Goal: Ask a question

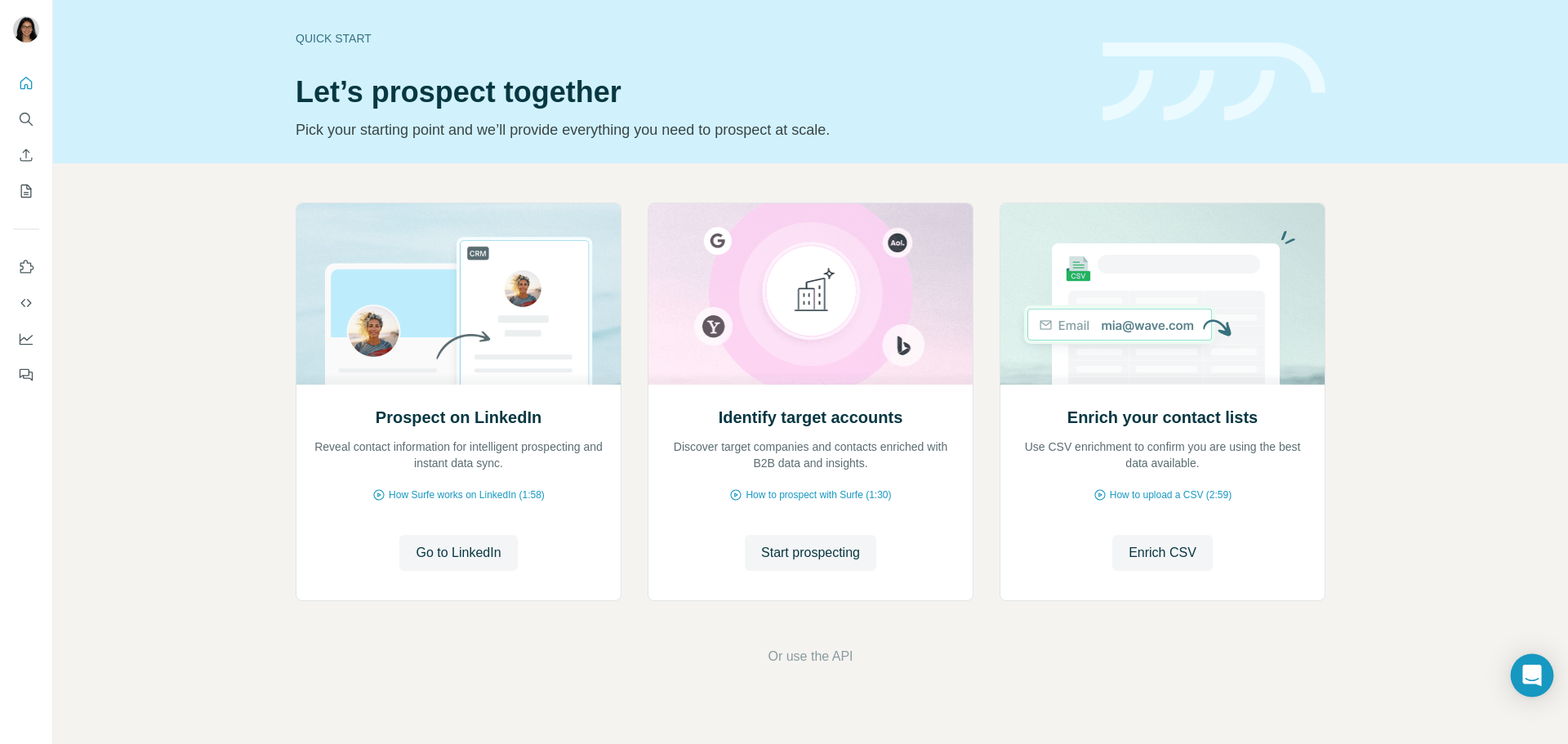
click at [1536, 686] on div "Open Intercom Messenger" at bounding box center [1533, 675] width 43 height 43
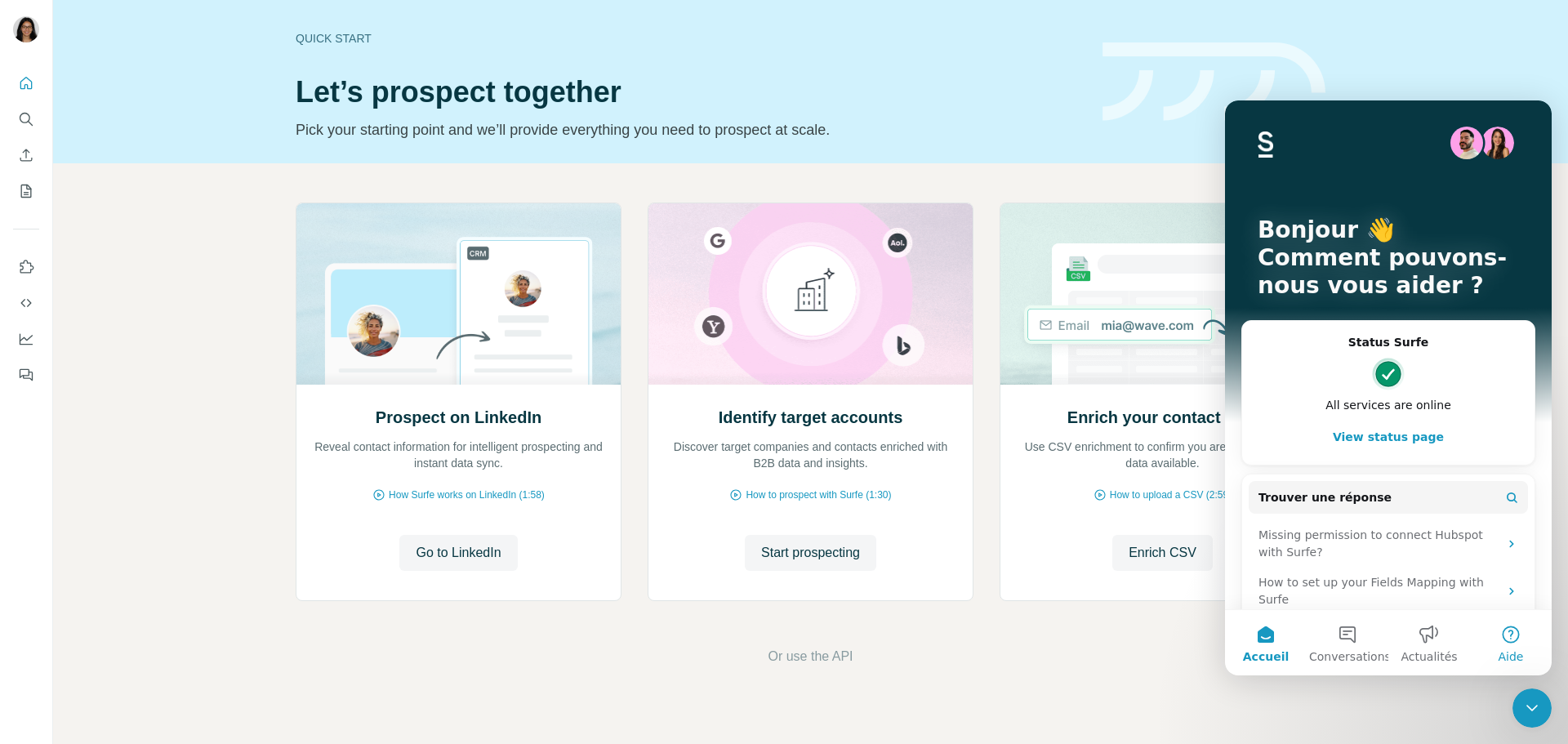
click at [1506, 643] on button "Aide" at bounding box center [1510, 642] width 82 height 65
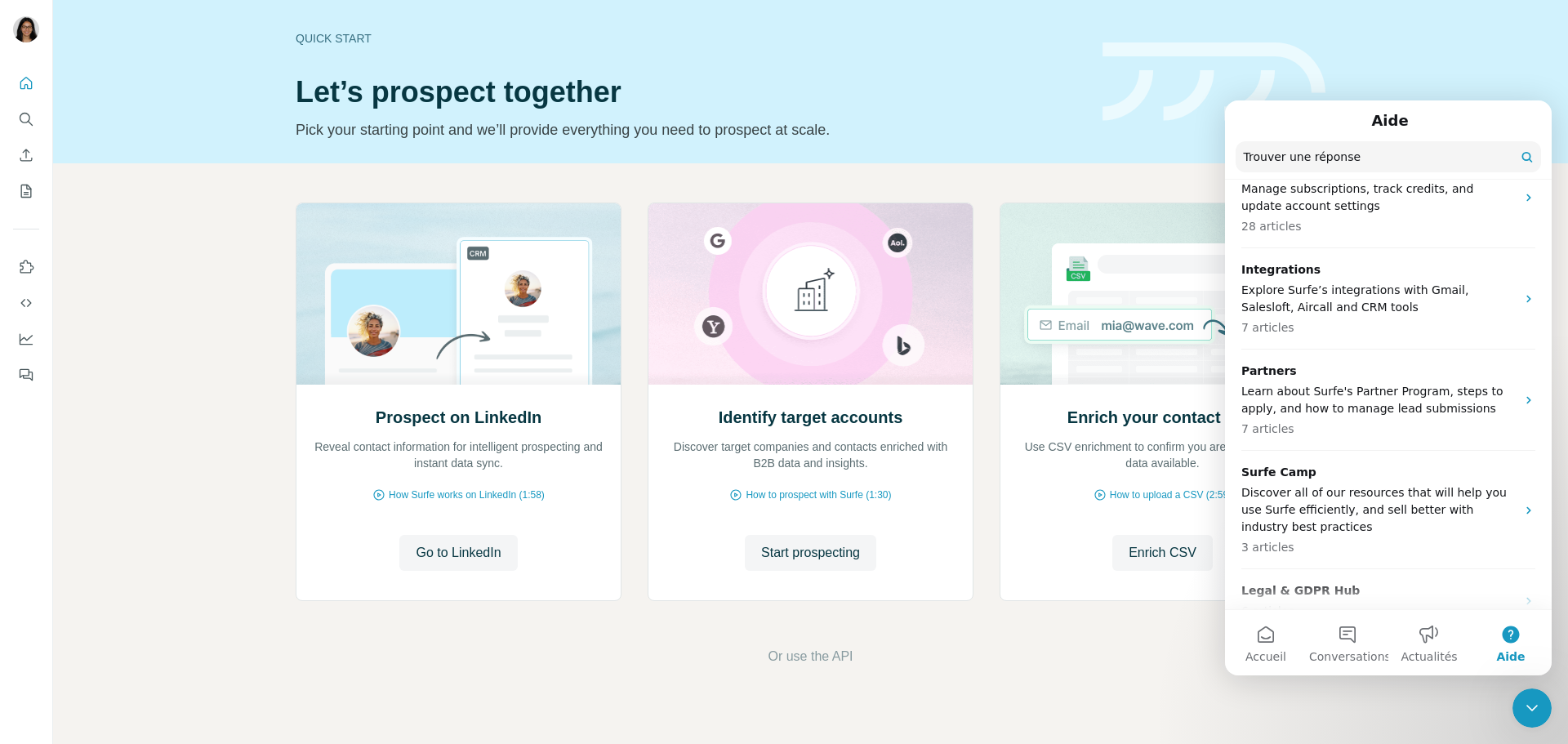
scroll to position [578, 0]
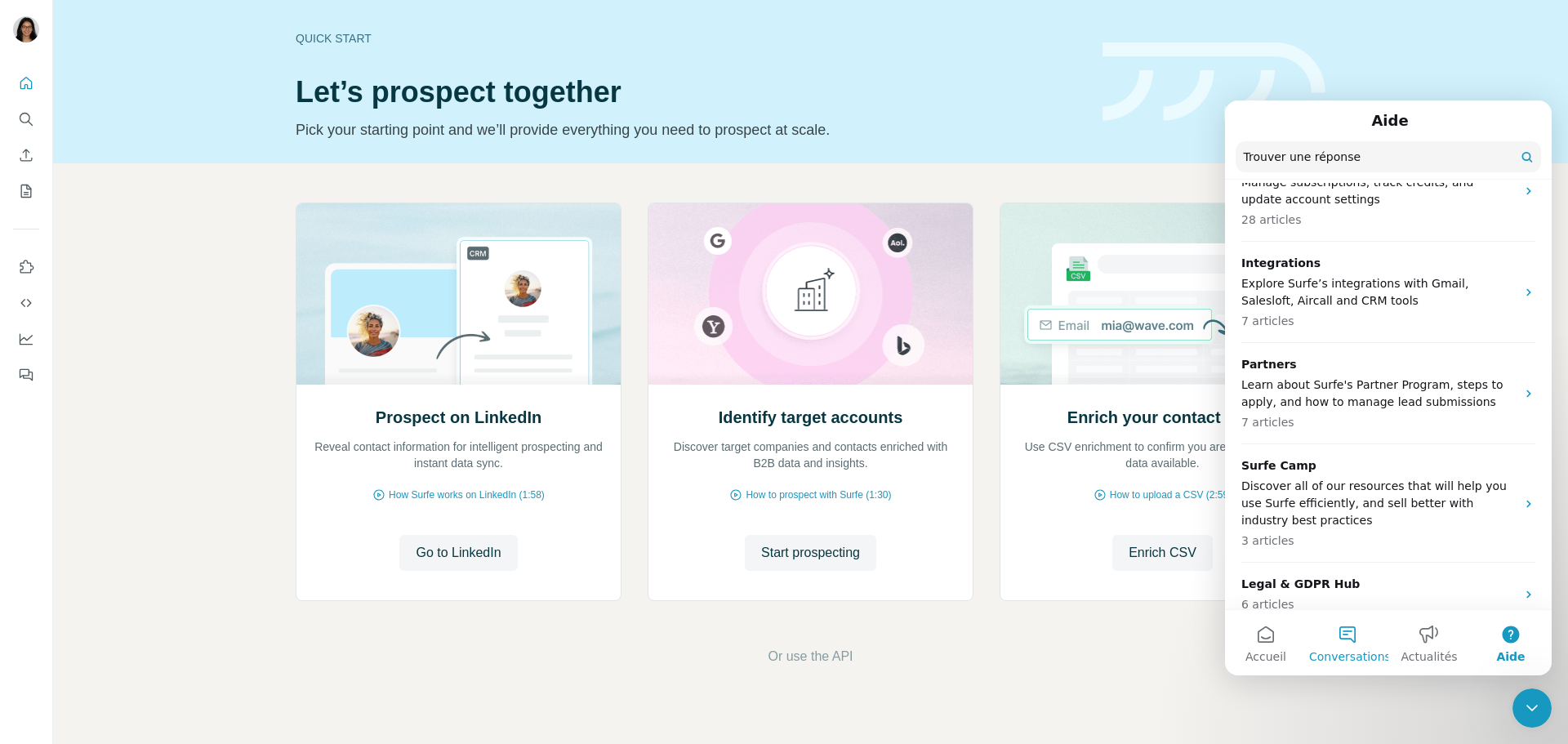
click at [1360, 645] on button "Conversations" at bounding box center [1347, 642] width 82 height 65
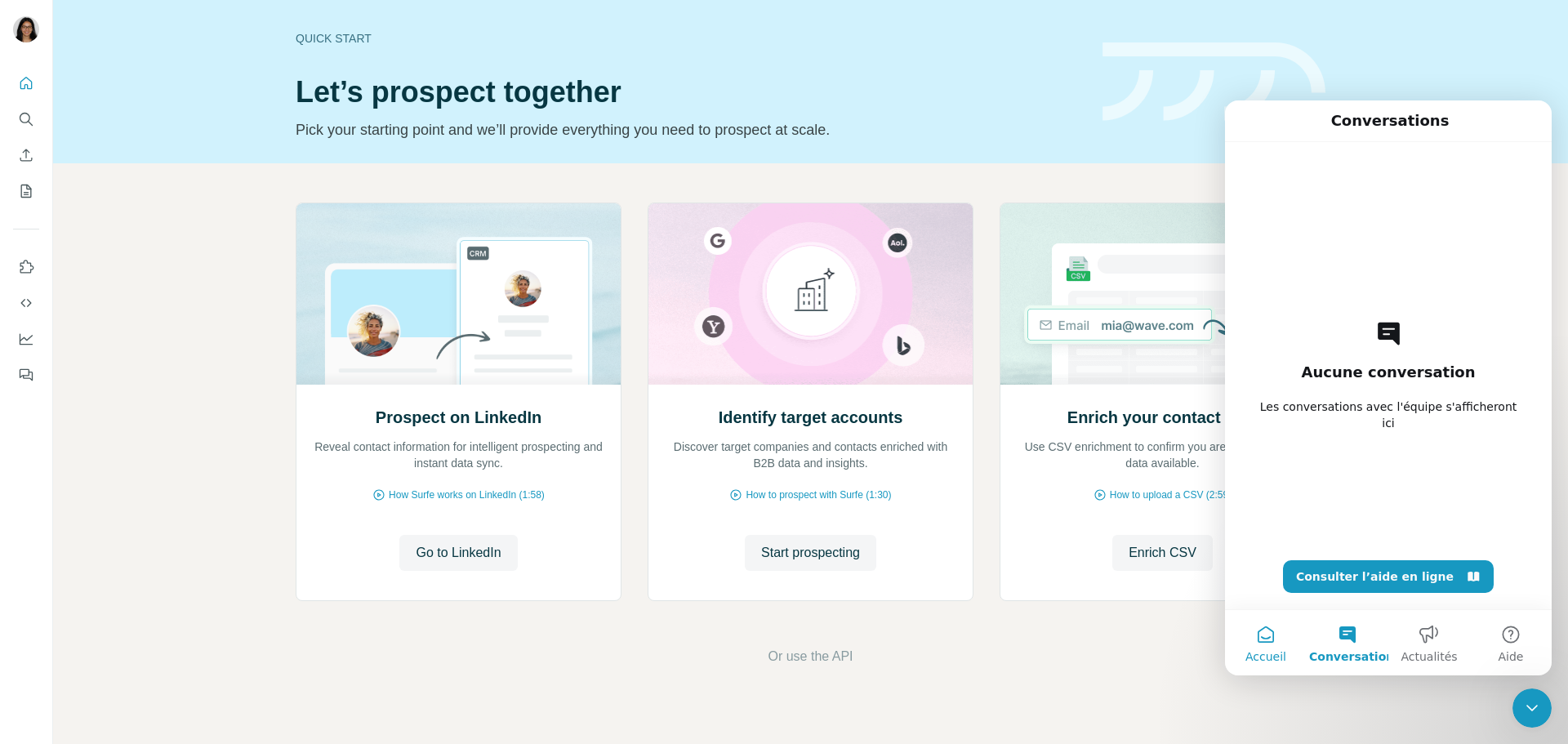
click at [1262, 651] on span "Accueil" at bounding box center [1265, 656] width 41 height 11
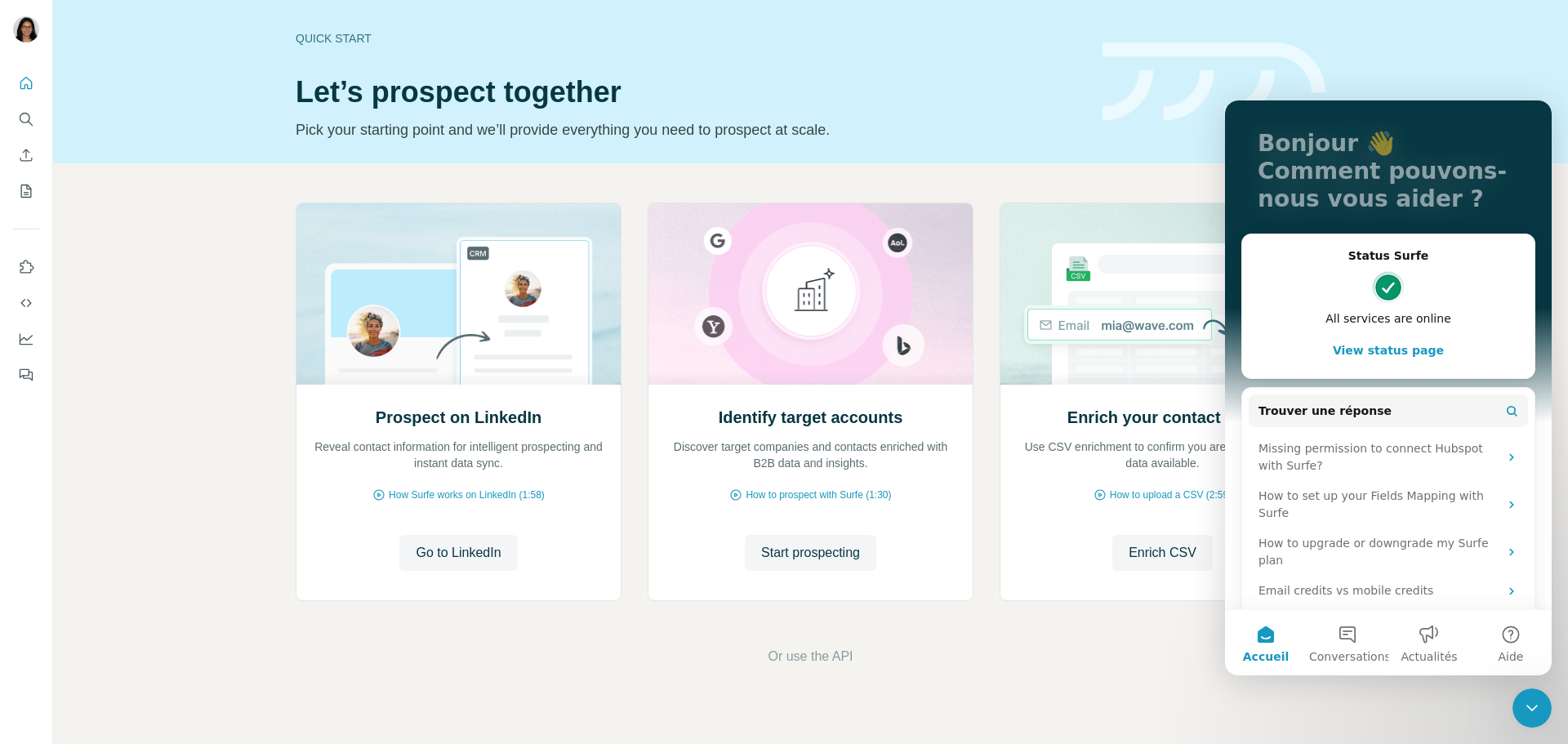
scroll to position [111, 0]
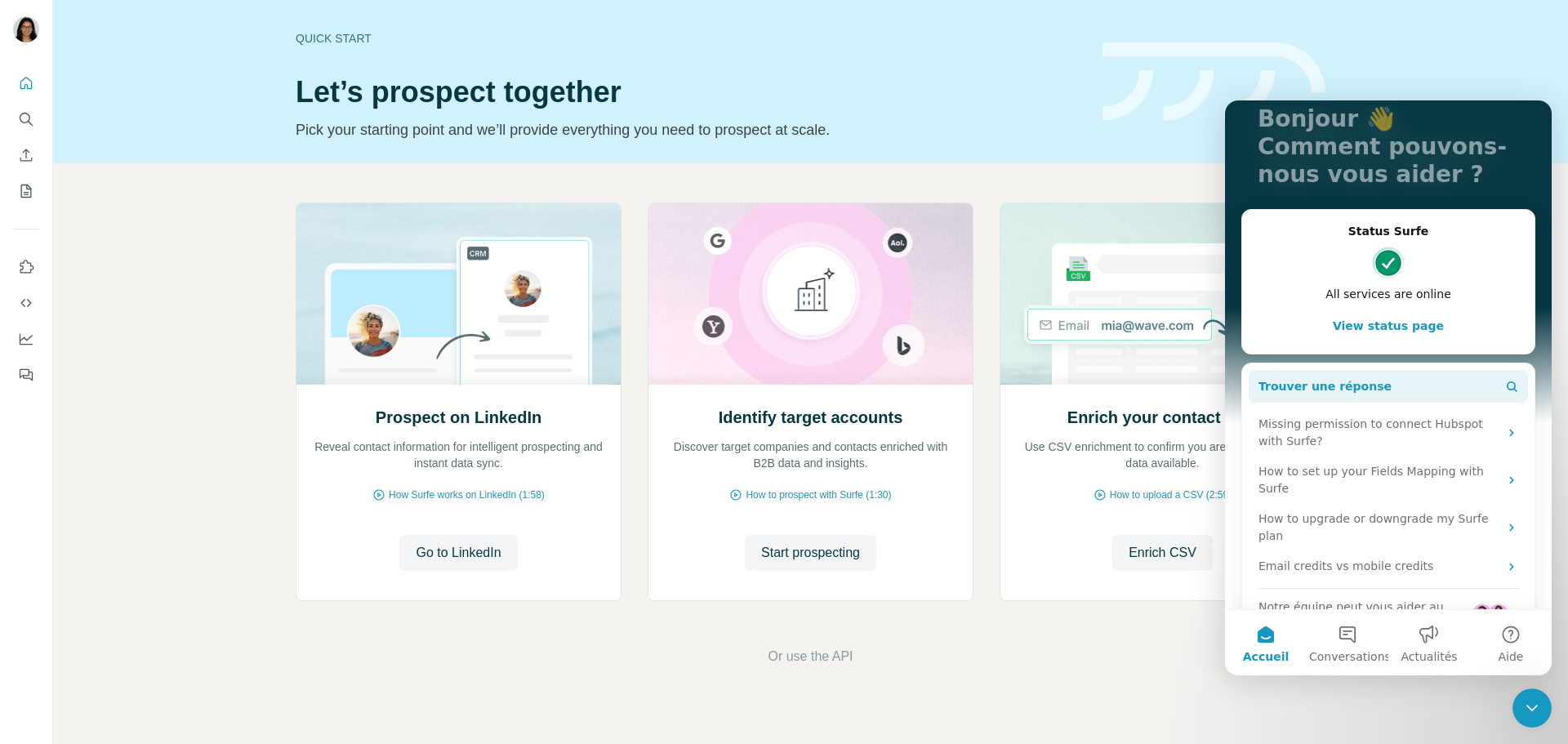
click at [1438, 391] on button "Trouver une réponse" at bounding box center [1389, 386] width 279 height 33
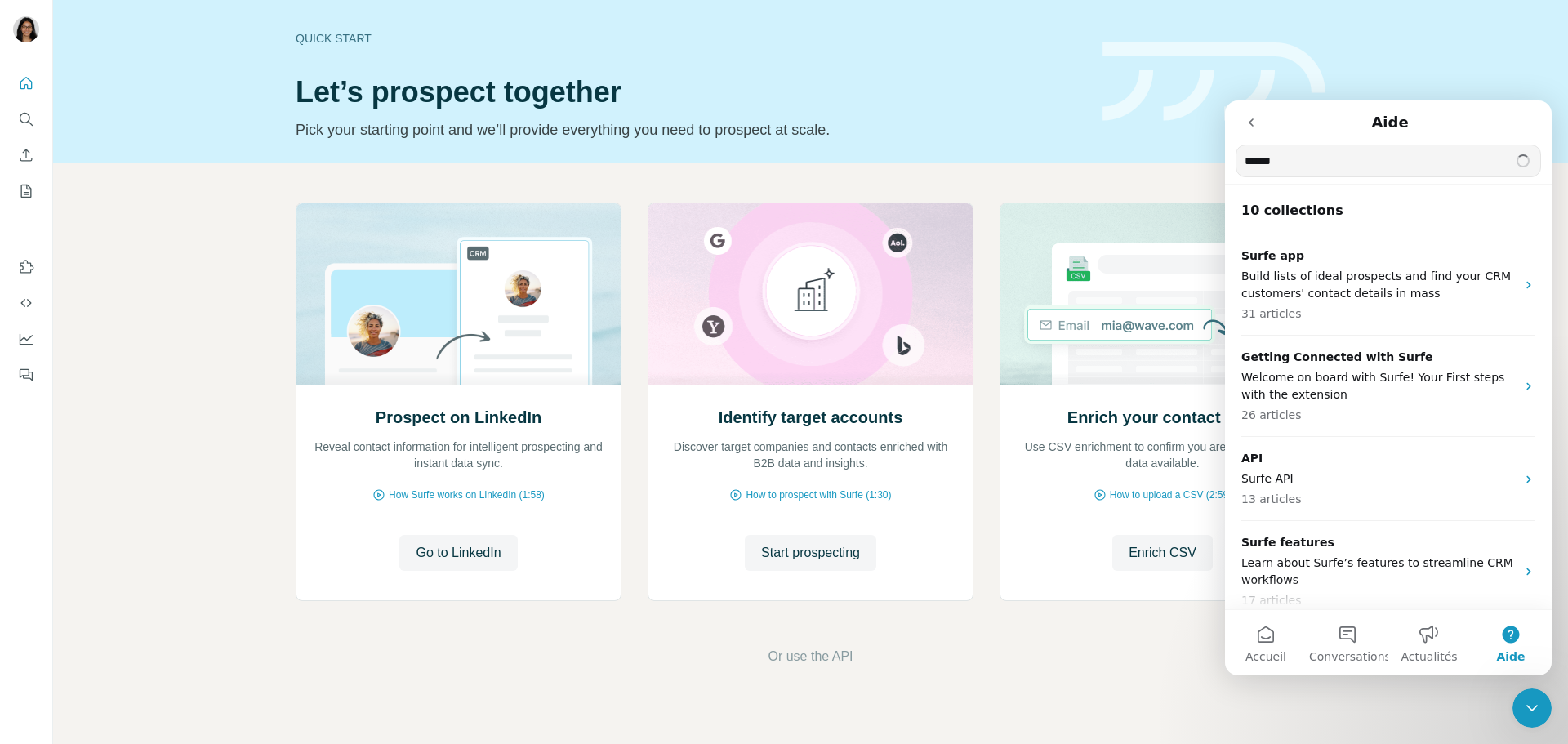
type input "******"
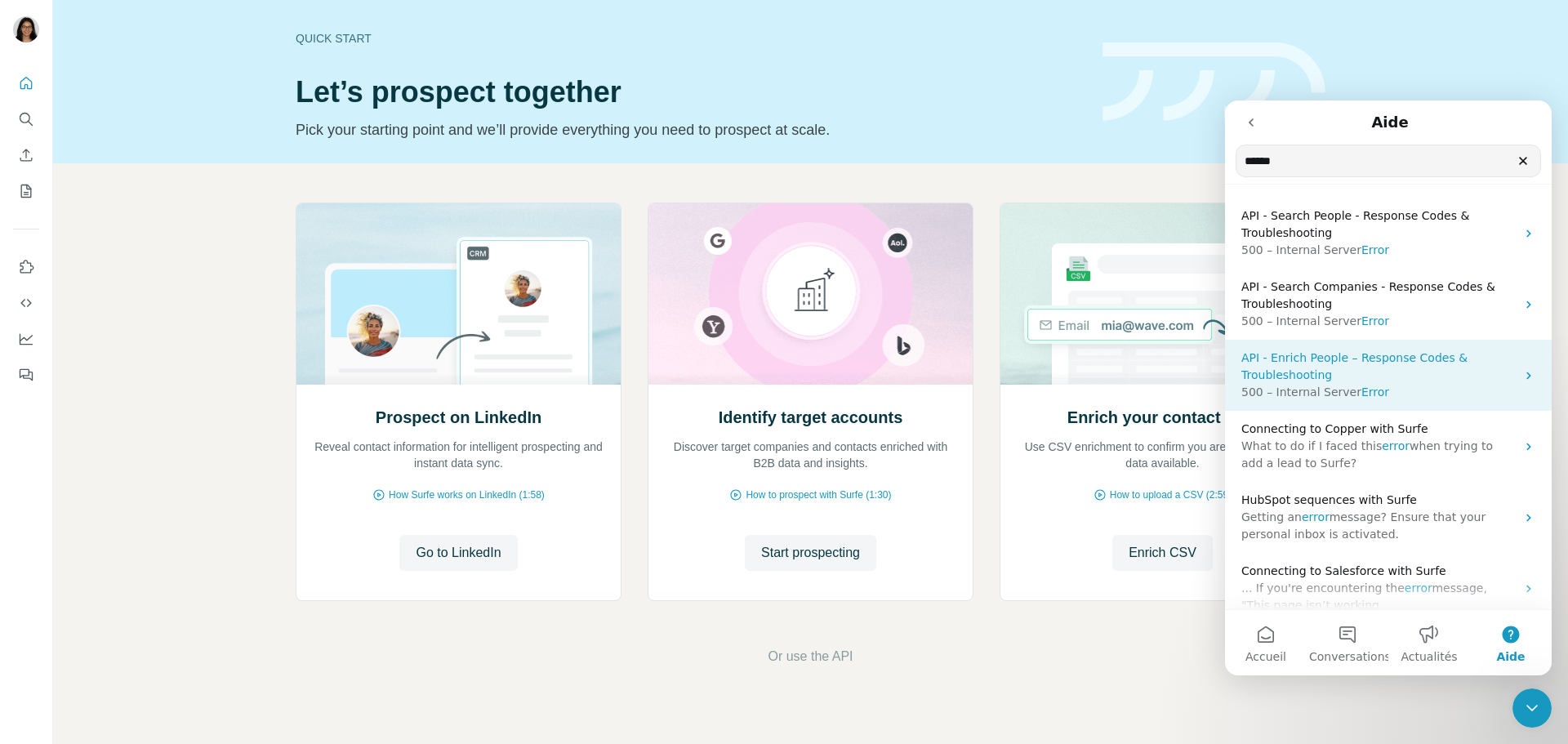
click at [1353, 359] on span "API - Enrich People – Response Codes & Troubleshooting" at bounding box center [1355, 366] width 226 height 30
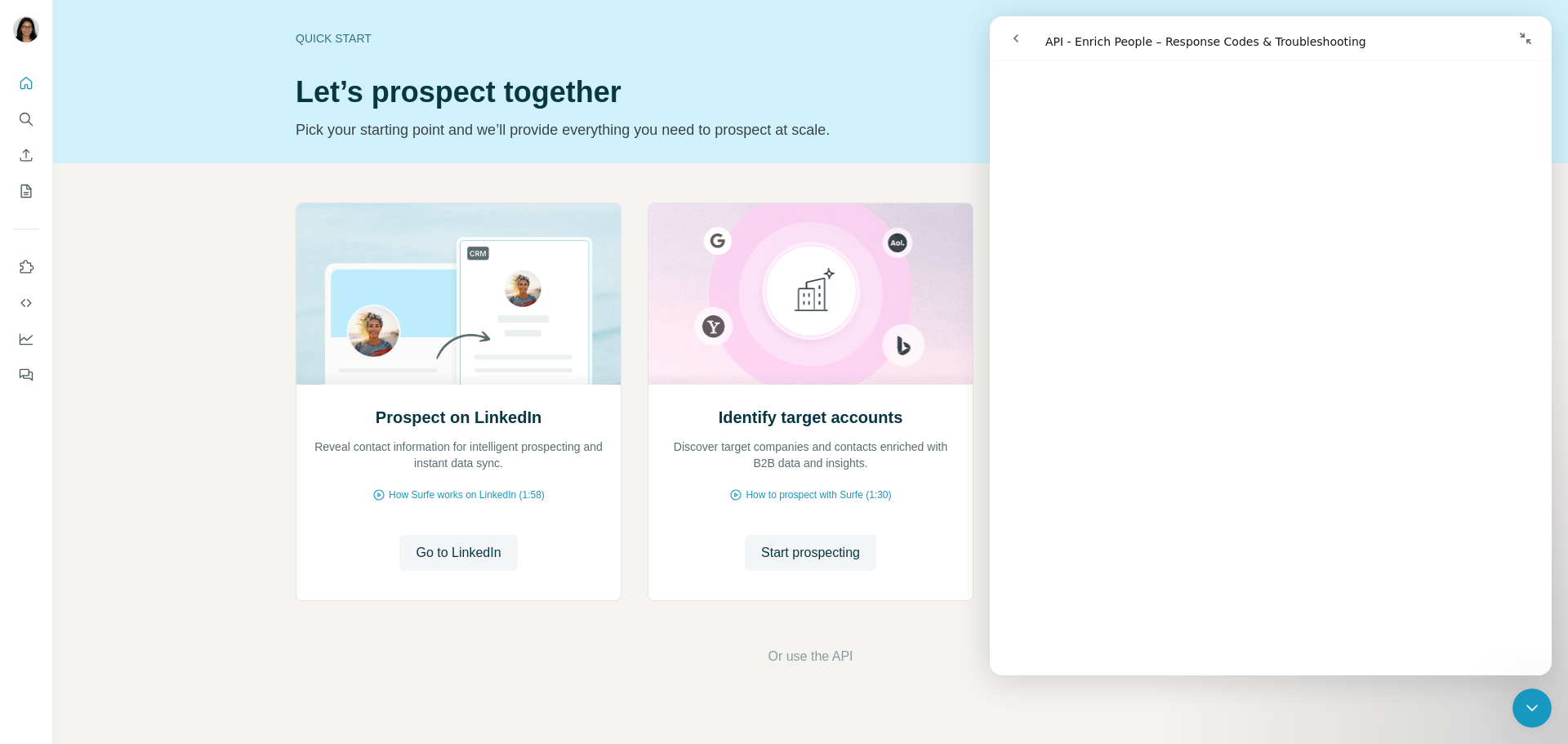
scroll to position [91, 0]
click at [1005, 31] on button "go back" at bounding box center [1015, 38] width 31 height 31
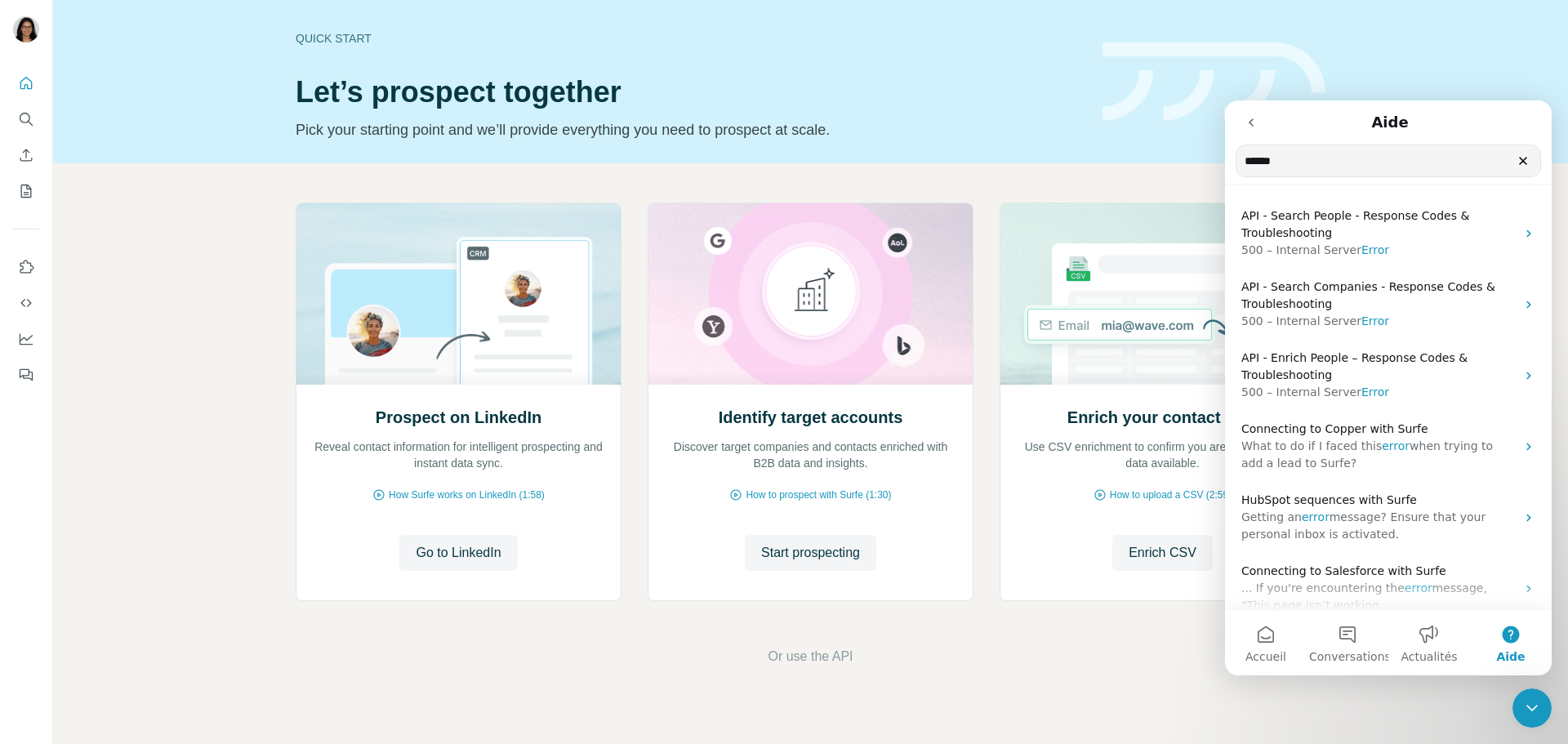
scroll to position [193, 0]
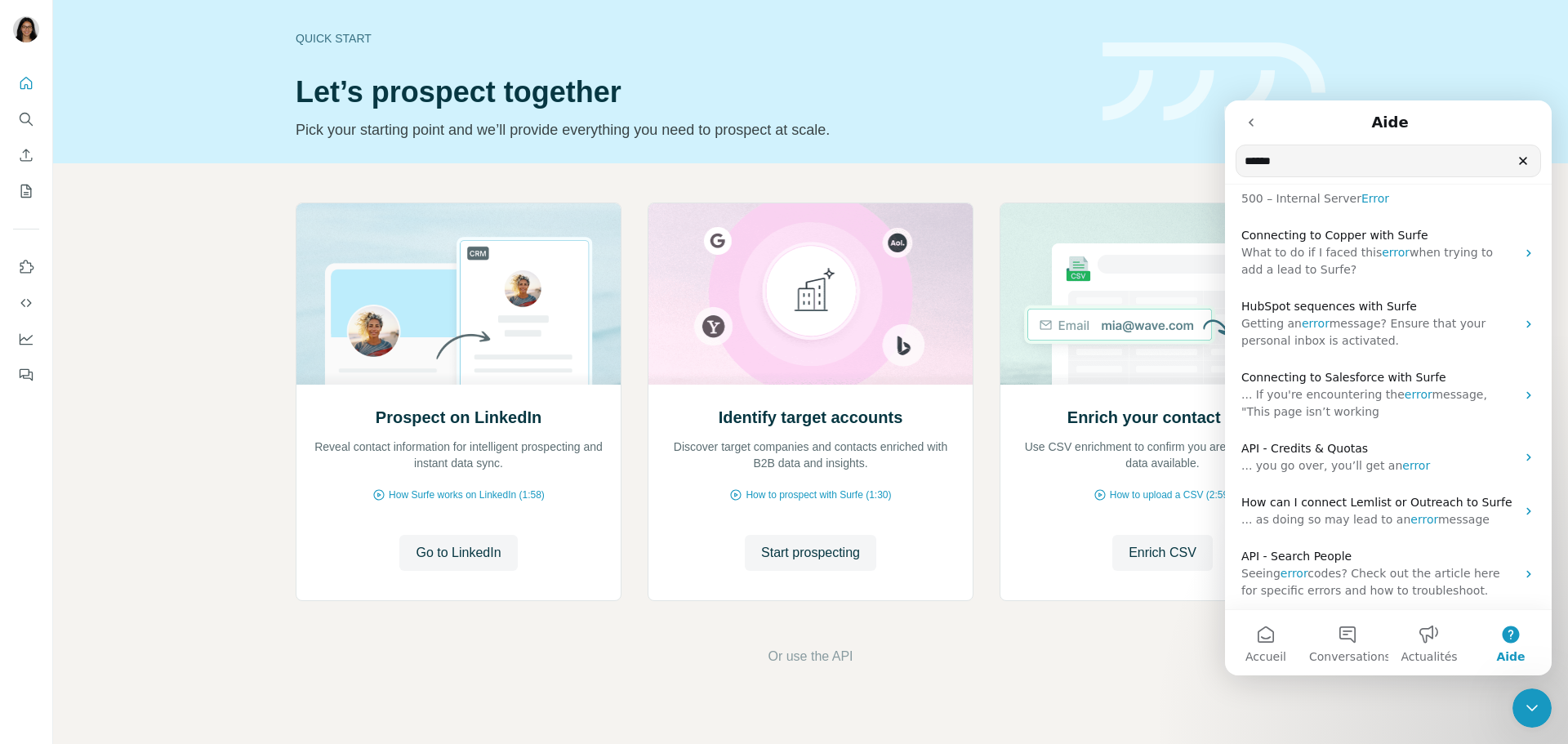
click at [1523, 645] on button "Aide" at bounding box center [1510, 642] width 82 height 65
click at [1523, 160] on icon "Effacer" at bounding box center [1524, 161] width 13 height 13
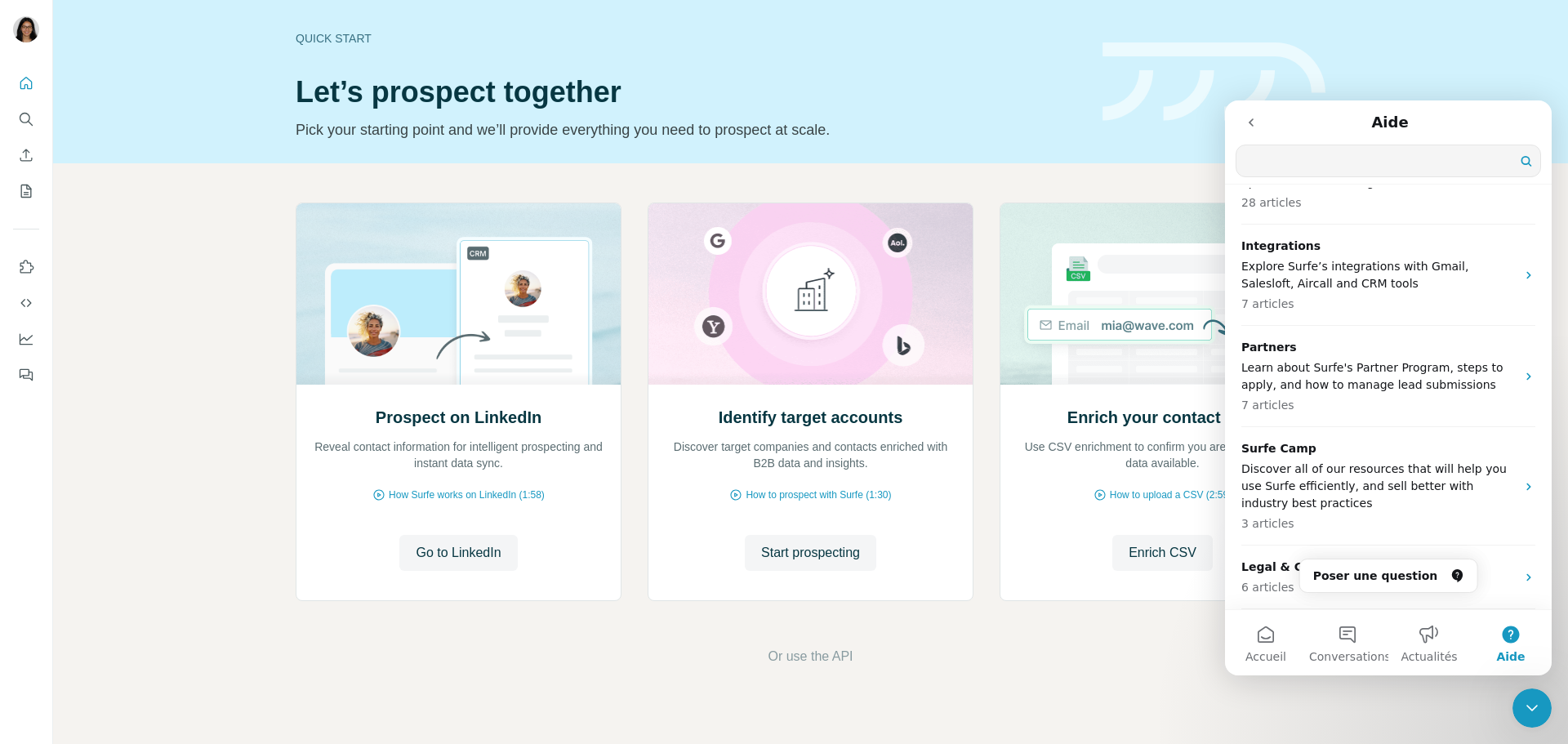
scroll to position [583, 0]
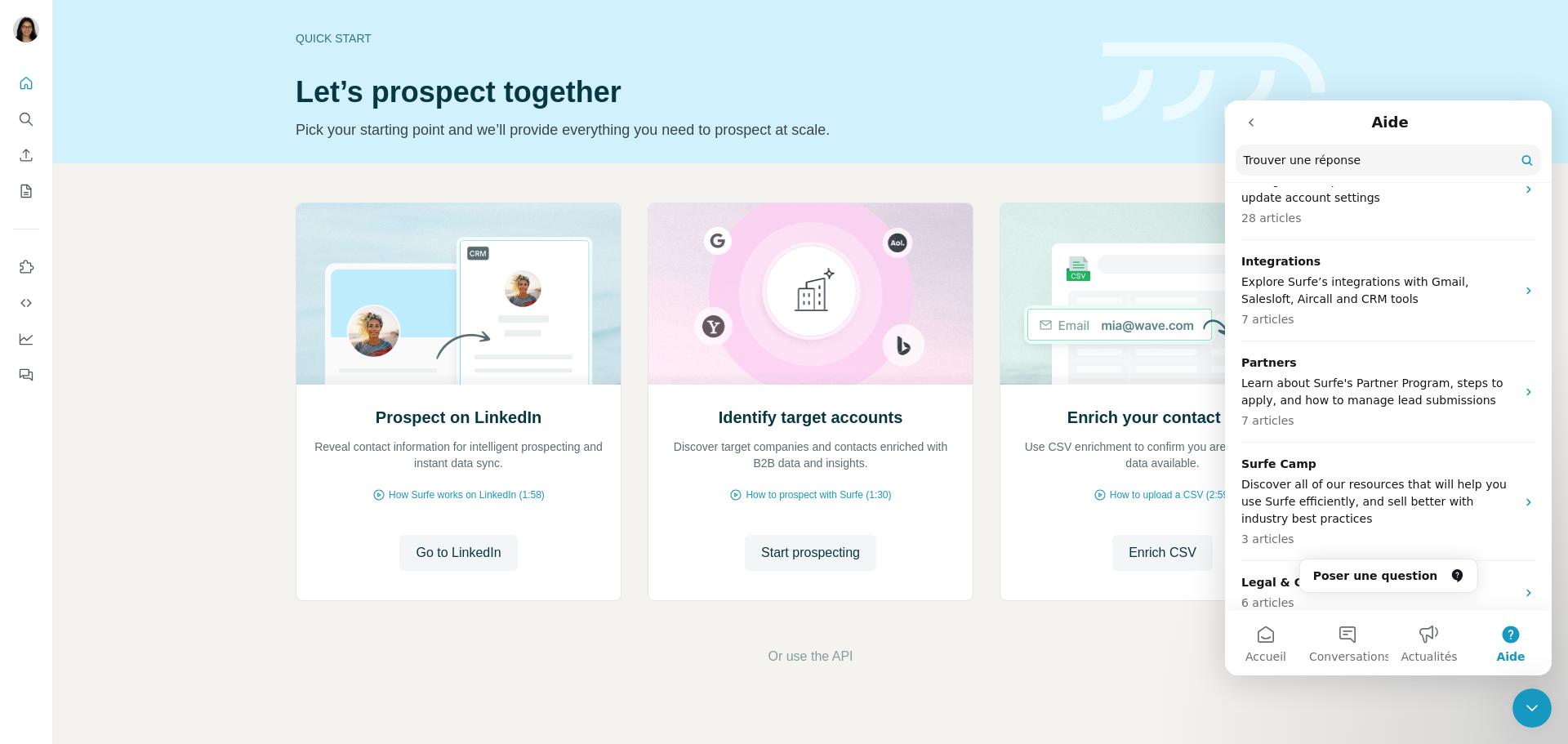
click at [1522, 647] on button "Aide" at bounding box center [1510, 642] width 82 height 65
click at [1340, 569] on button "Poser une question" at bounding box center [1389, 575] width 179 height 34
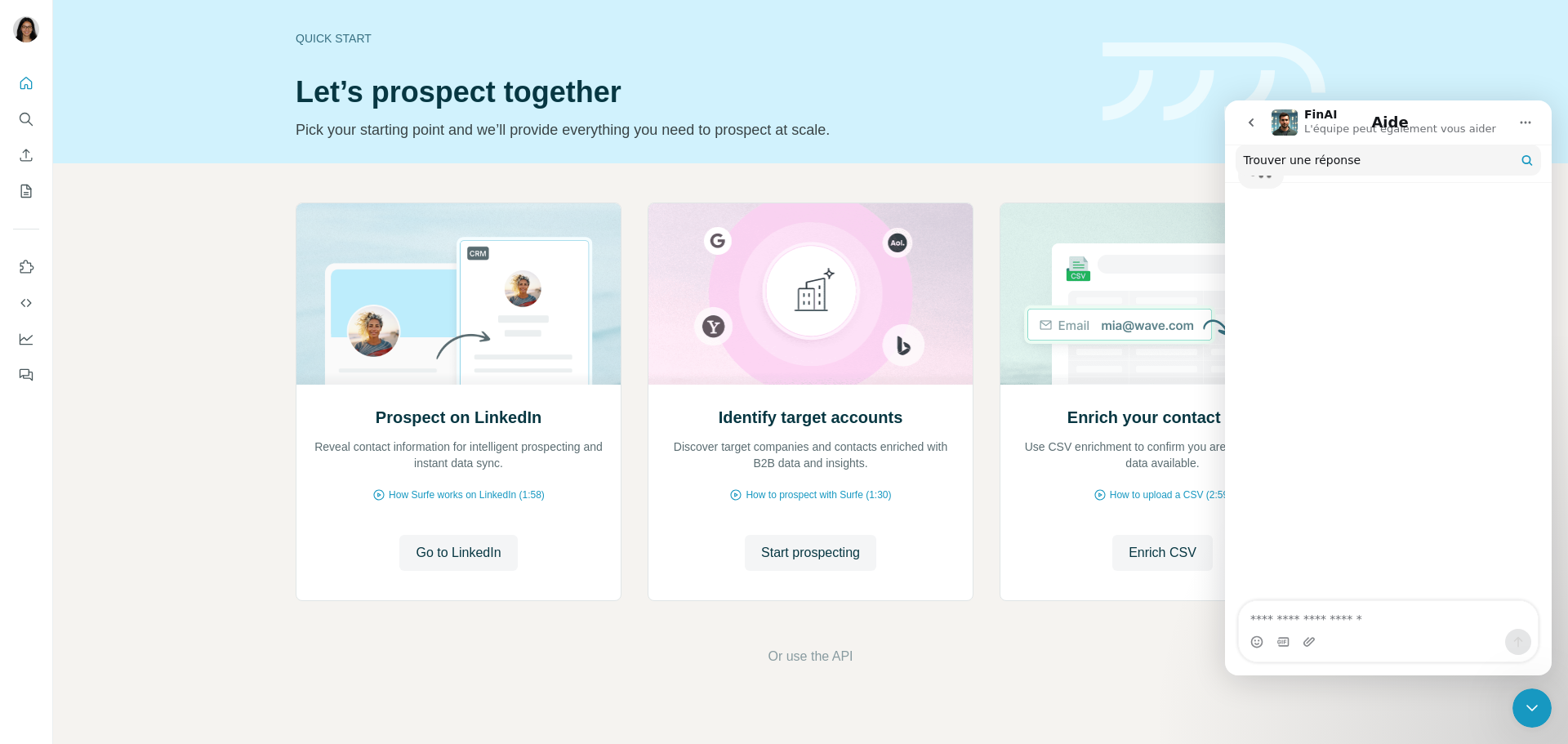
scroll to position [515, 0]
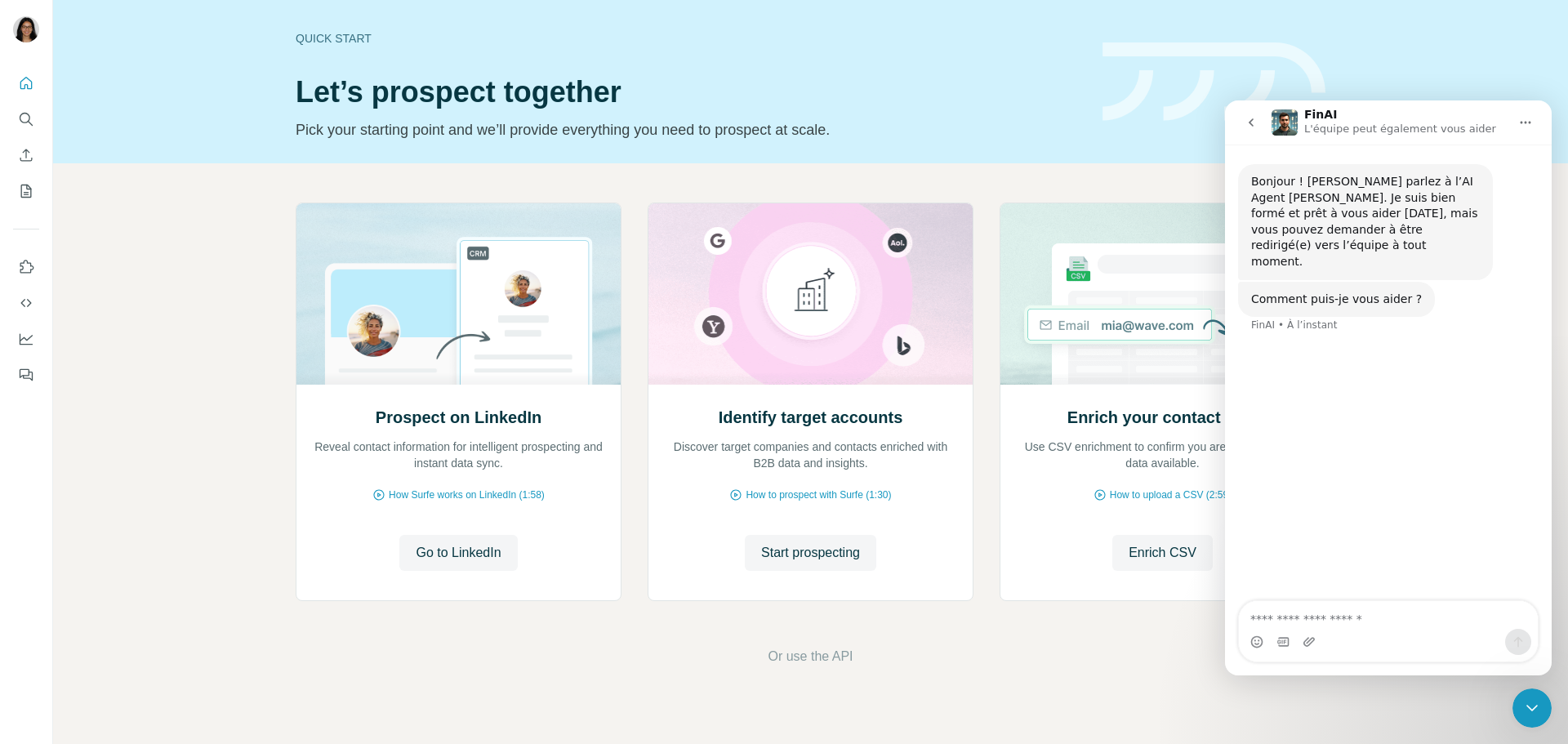
click at [1334, 612] on textarea "Posez une question..." at bounding box center [1388, 614] width 299 height 27
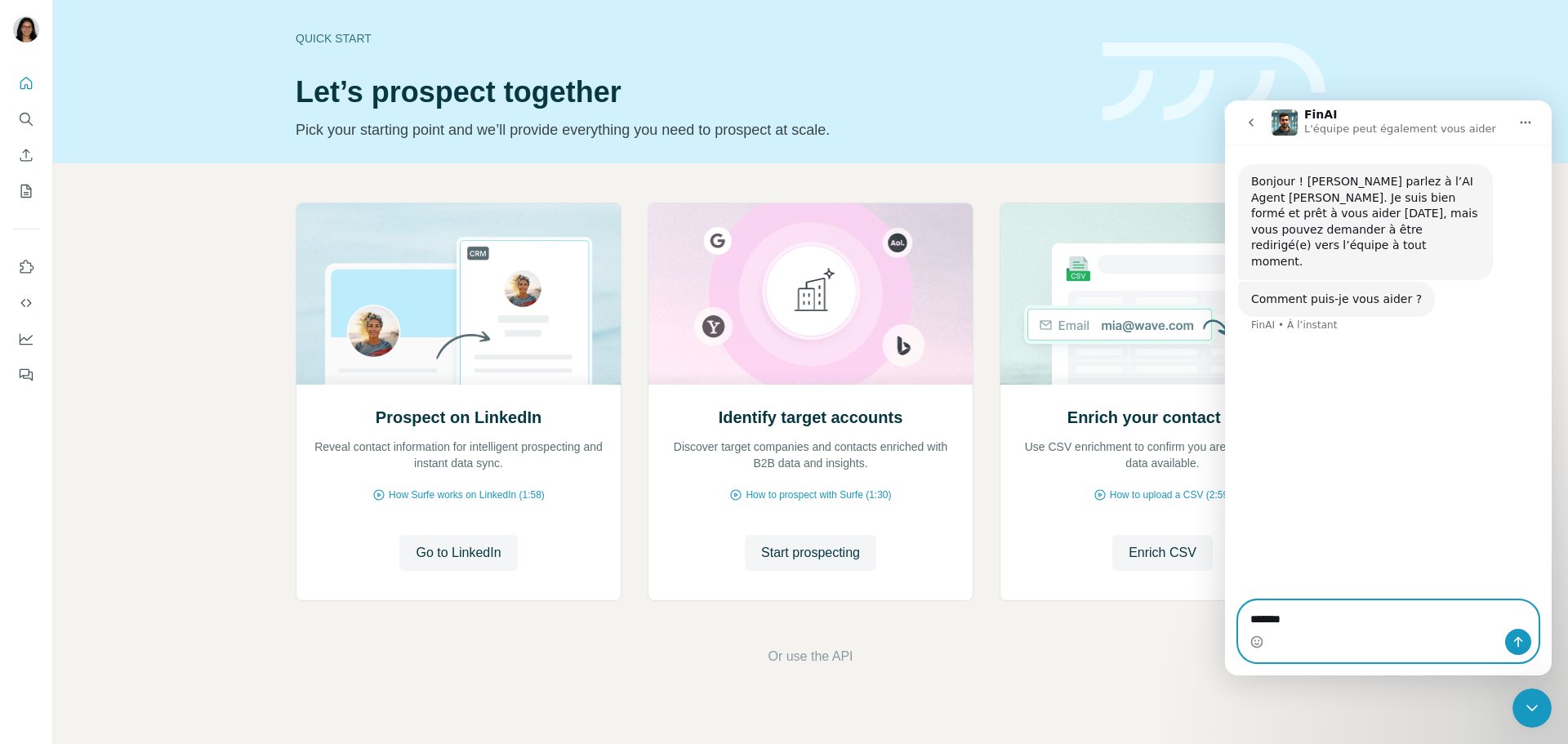
type textarea "*******"
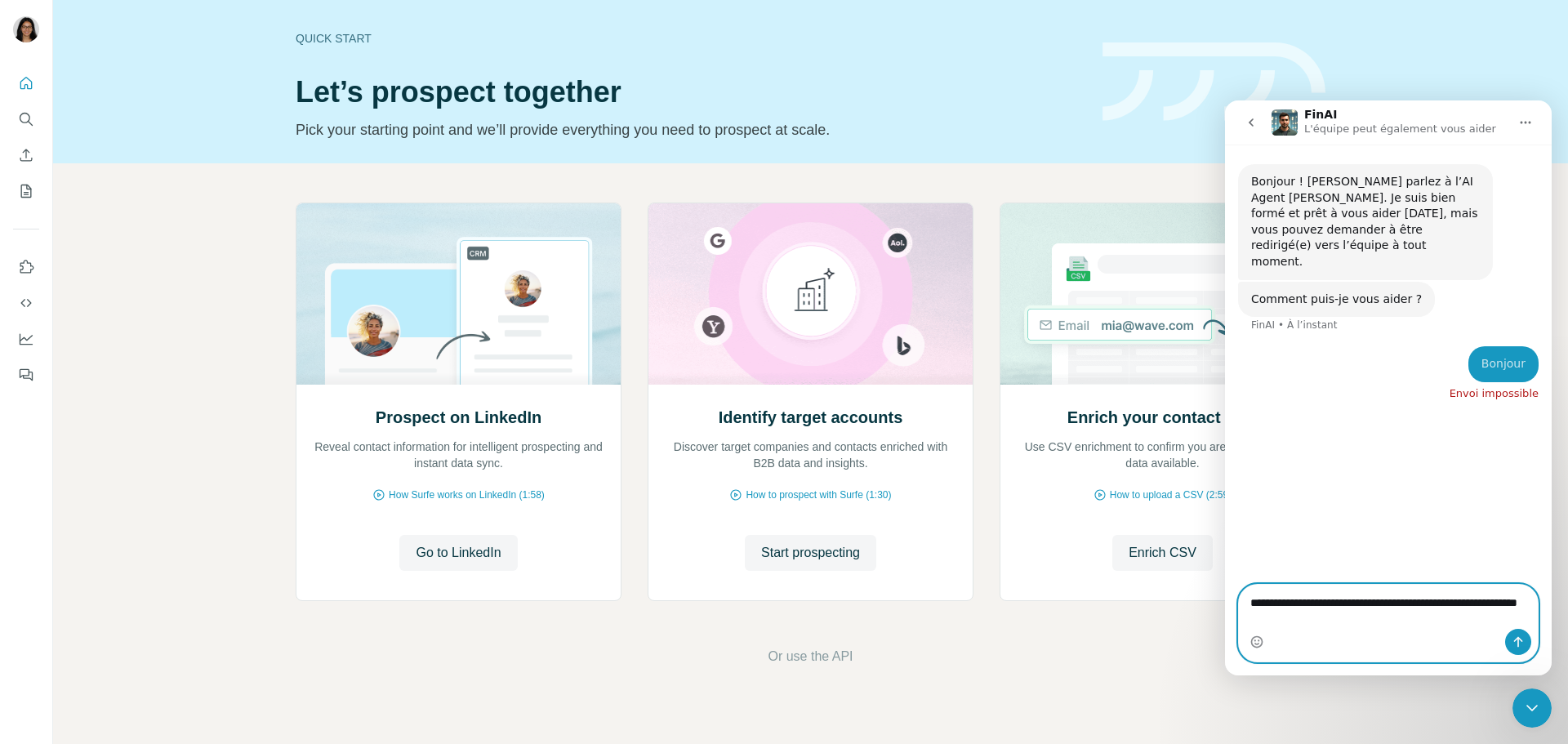
type textarea "**********"
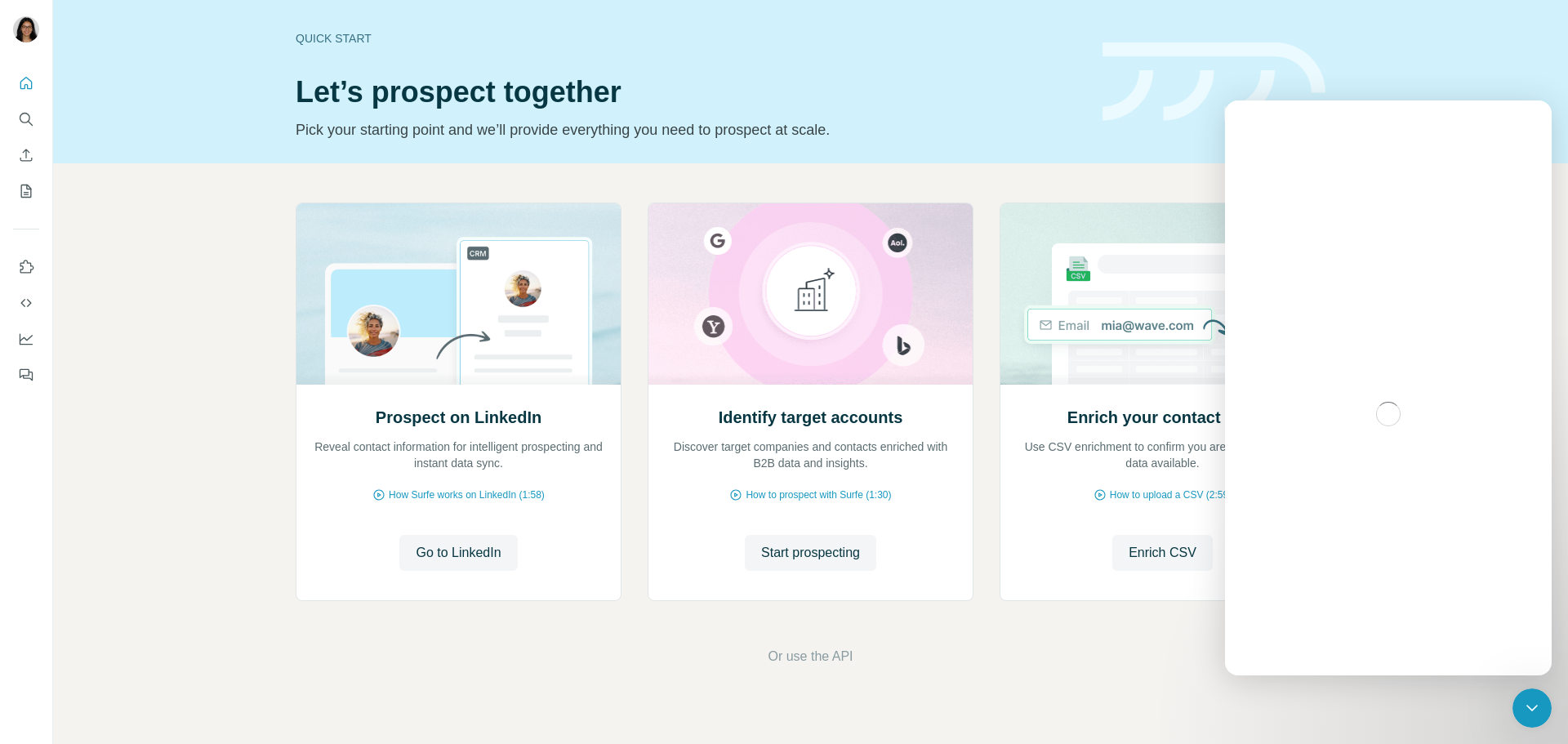
click at [1540, 719] on div "Fermer le Messenger Intercom" at bounding box center [1532, 708] width 40 height 40
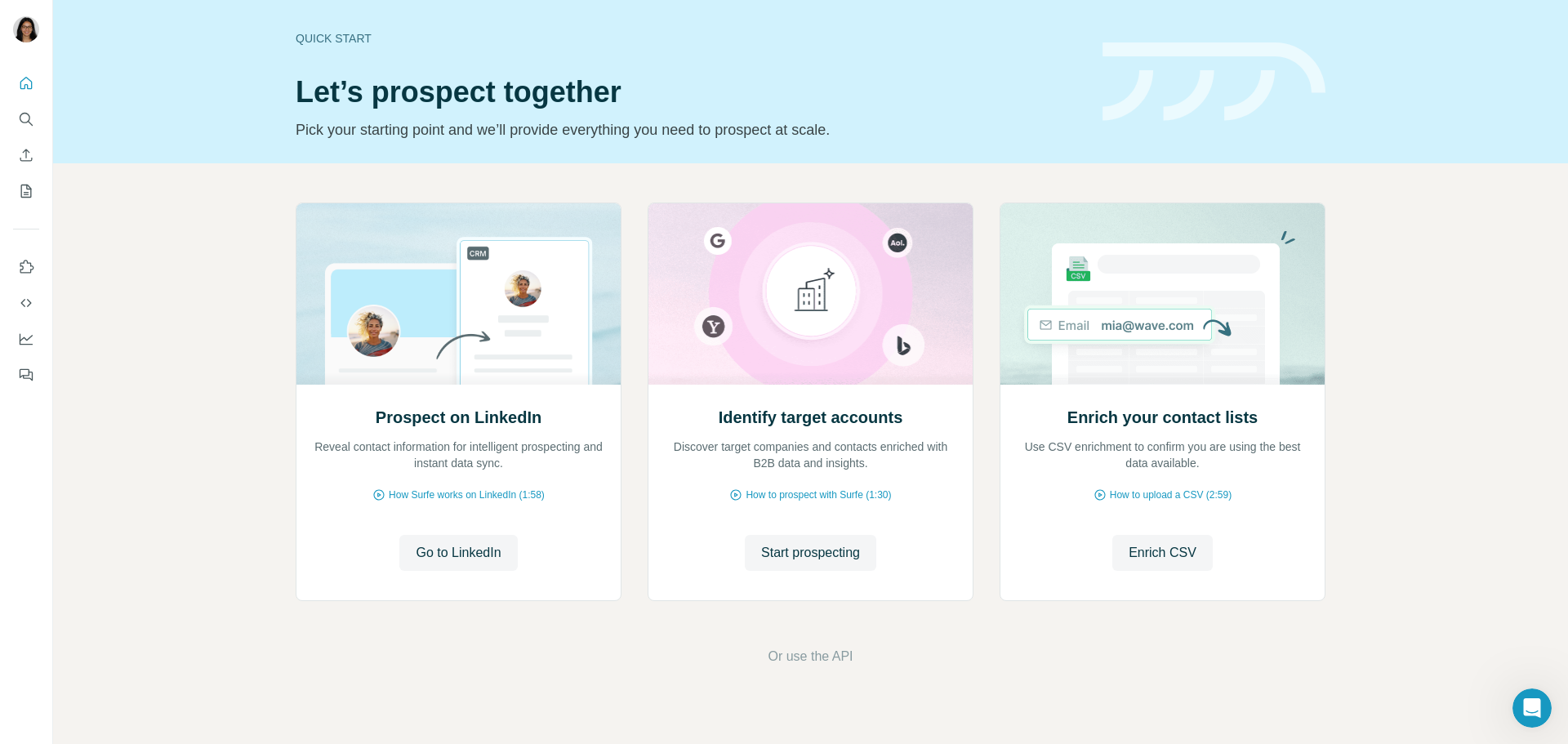
click at [1530, 714] on icon "Ouvrir le Messenger Intercom" at bounding box center [1532, 708] width 27 height 27
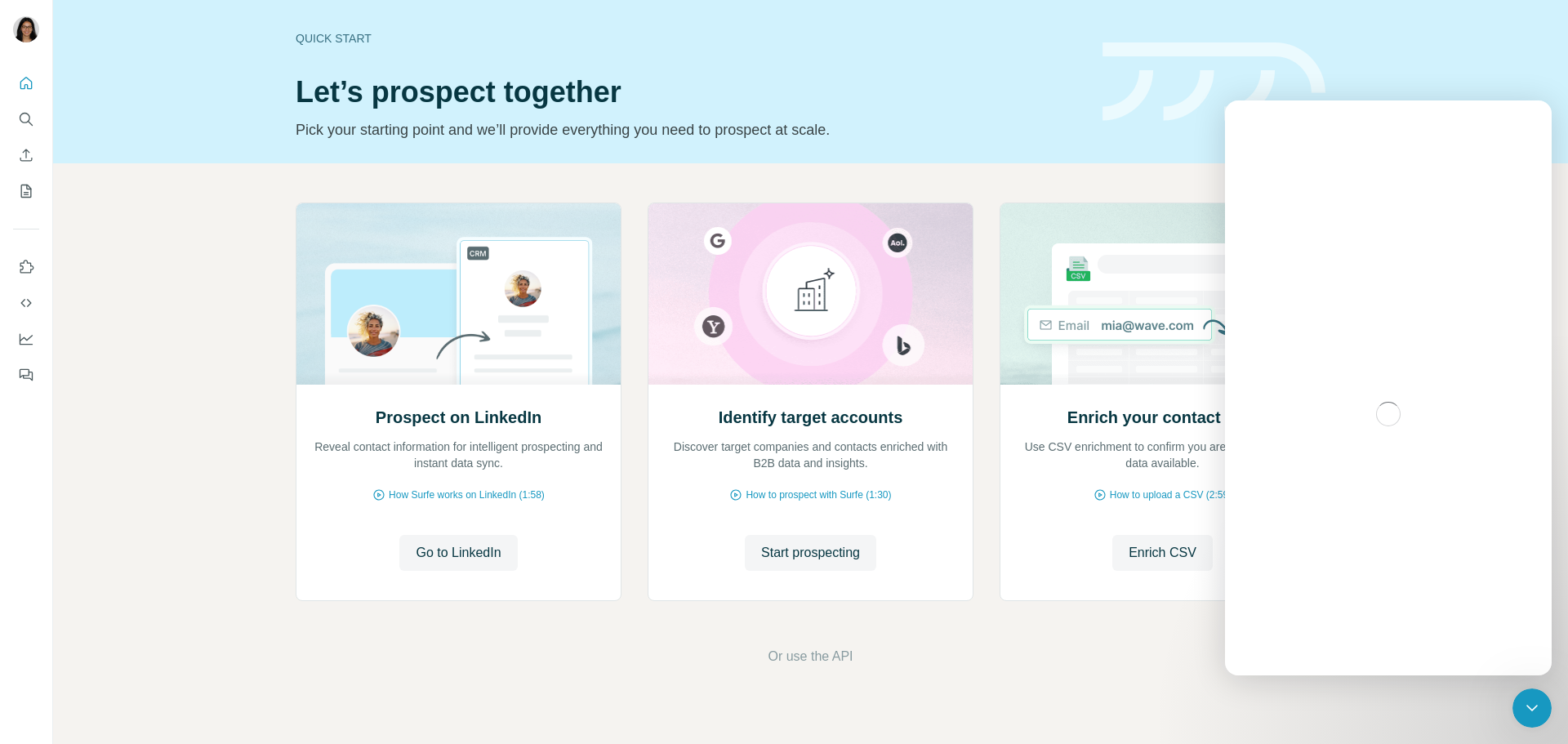
click at [1520, 706] on div "Fermer le Messenger Intercom" at bounding box center [1532, 708] width 40 height 40
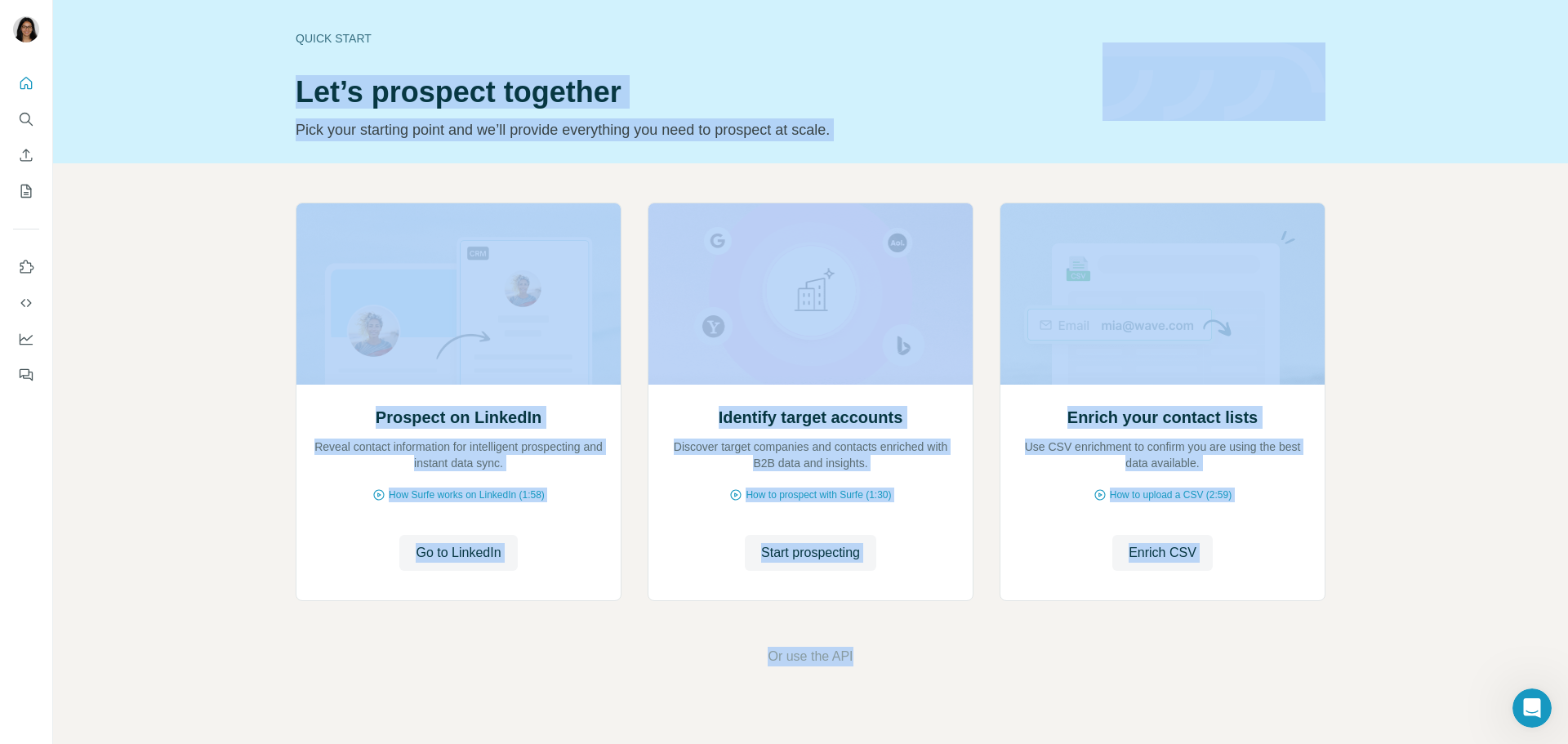
drag, startPoint x: 897, startPoint y: 659, endPoint x: 269, endPoint y: 75, distance: 857.6
click at [269, 75] on div "Quick start Let’s prospect together Pick your starting point and we’ll provide …" at bounding box center [810, 372] width 1515 height 744
